Goal: Task Accomplishment & Management: Manage account settings

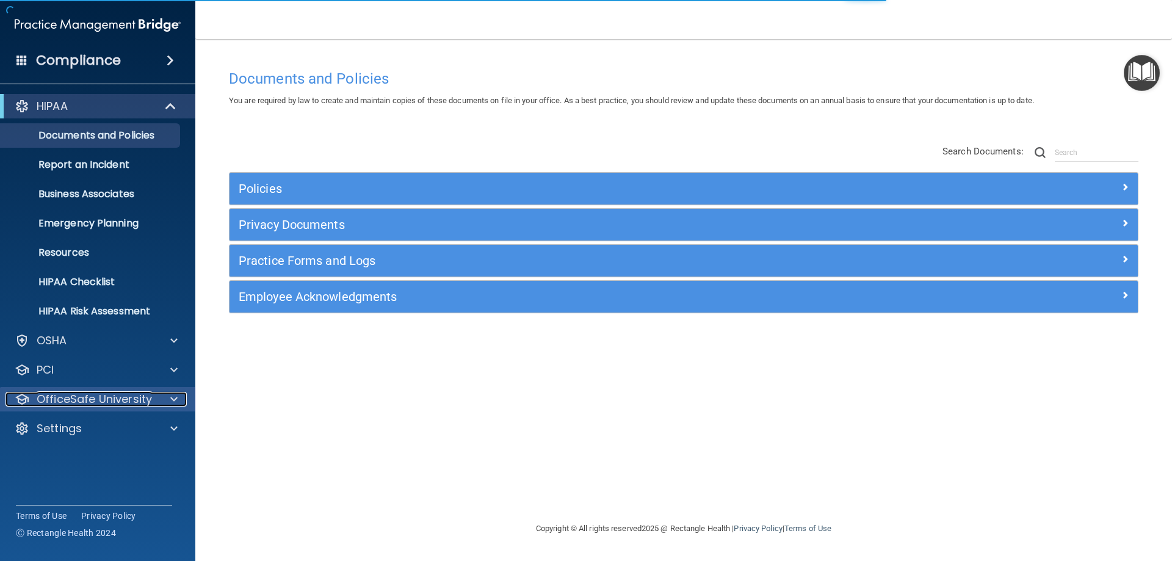
click at [142, 401] on p "OfficeSafe University" at bounding box center [94, 399] width 115 height 15
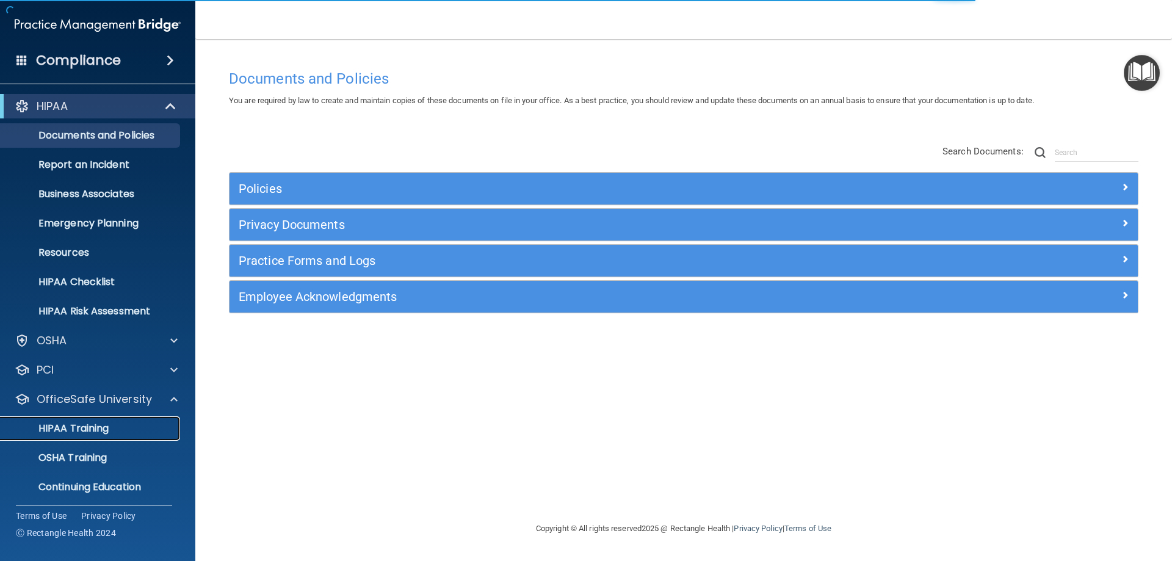
click at [86, 426] on p "HIPAA Training" at bounding box center [58, 428] width 101 height 12
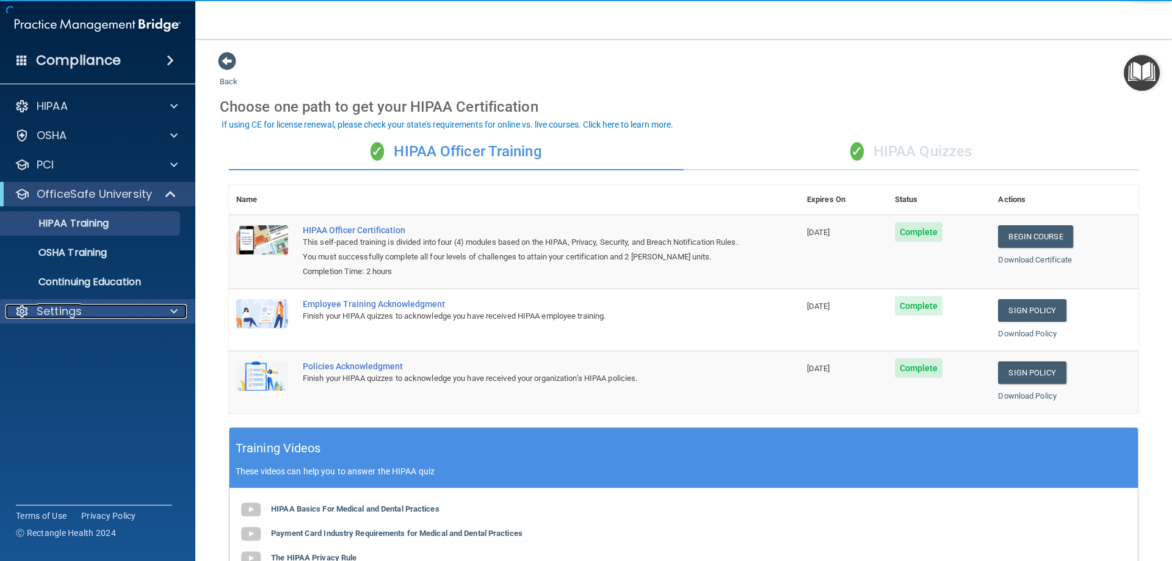
click at [59, 315] on p "Settings" at bounding box center [59, 311] width 45 height 15
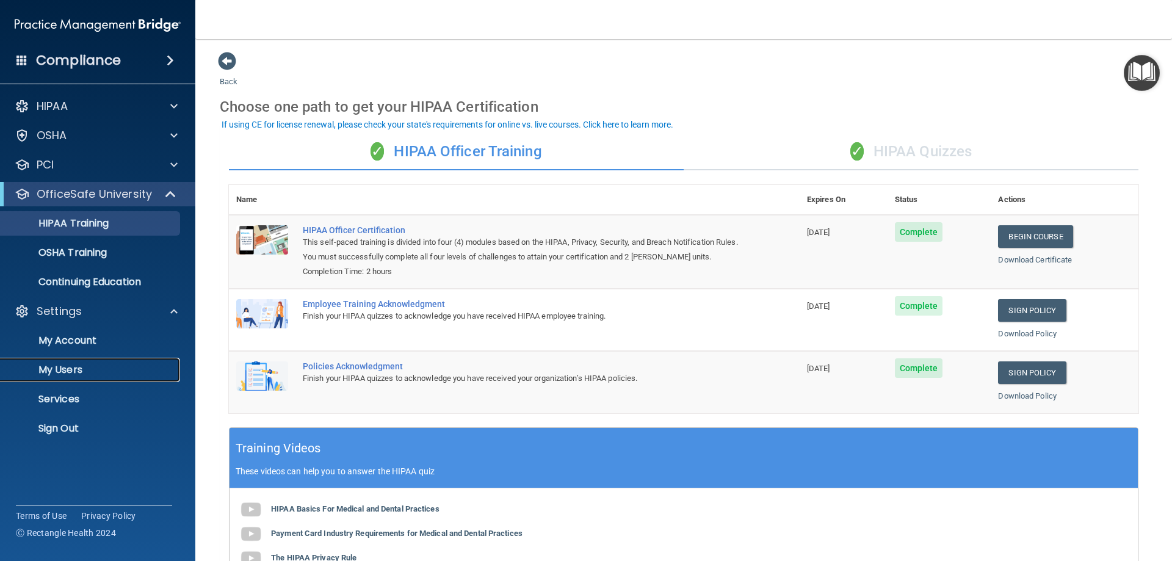
click at [82, 374] on p "My Users" at bounding box center [91, 370] width 167 height 12
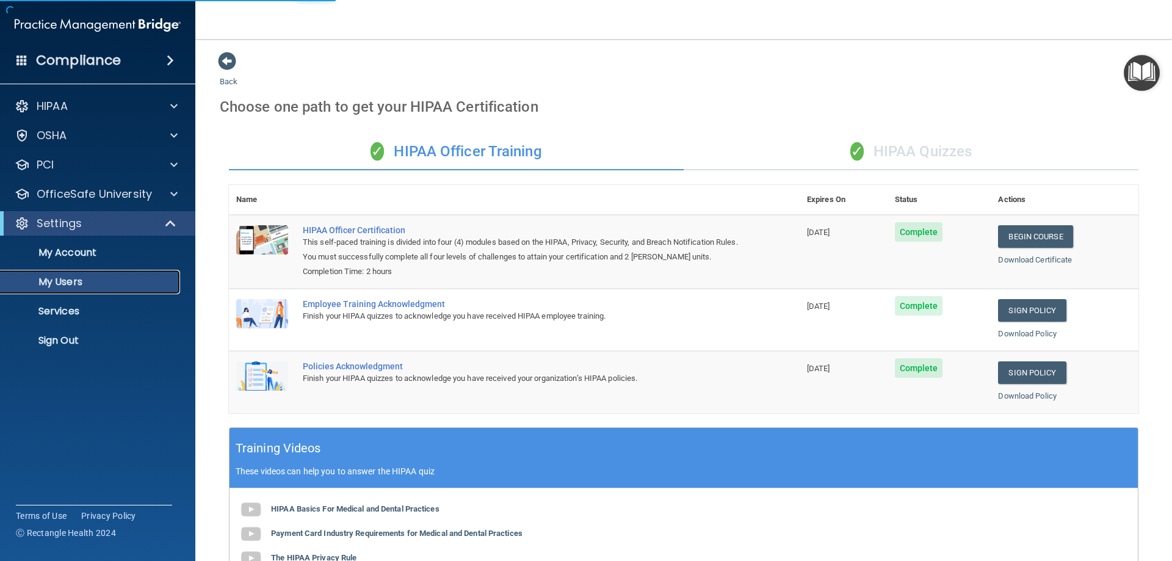
click at [116, 287] on p "My Users" at bounding box center [91, 282] width 167 height 12
select select "20"
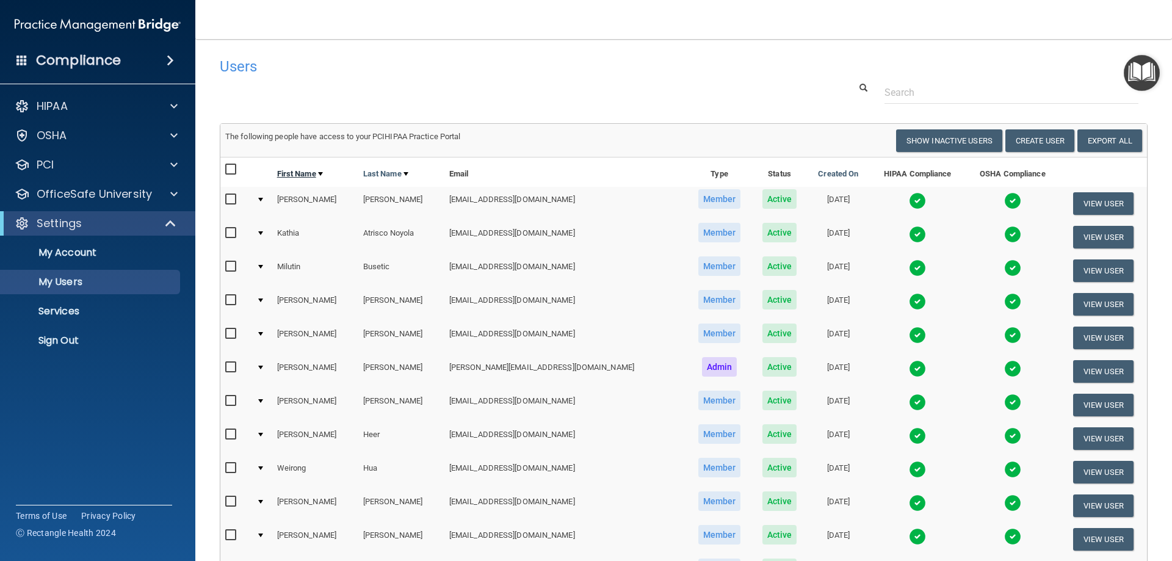
click at [303, 170] on link "First Name" at bounding box center [300, 174] width 46 height 15
select select "20"
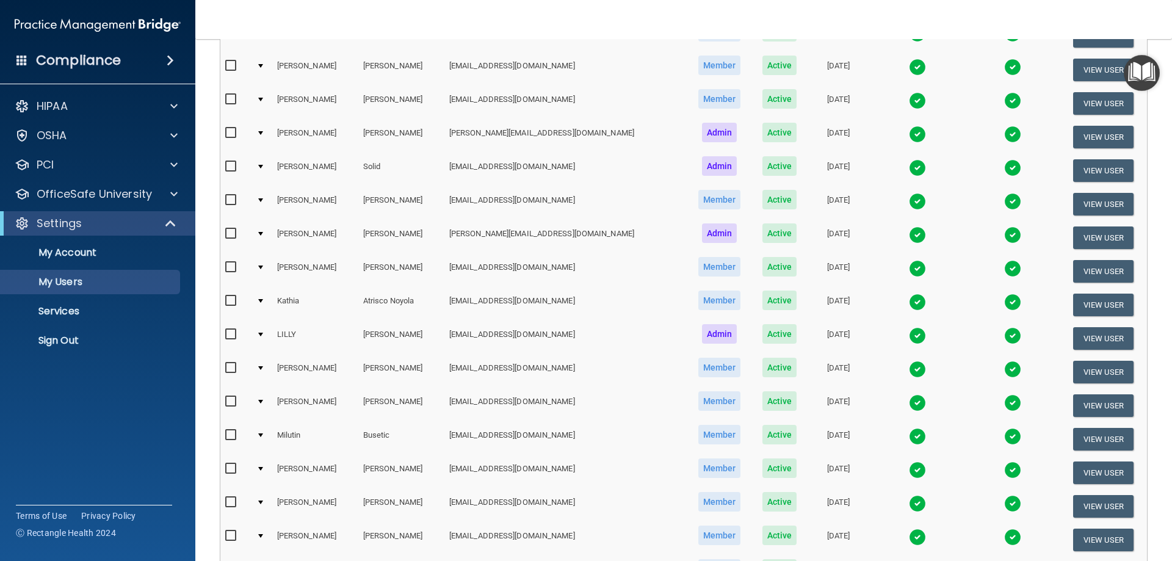
scroll to position [244, 0]
